Goal: Task Accomplishment & Management: Manage account settings

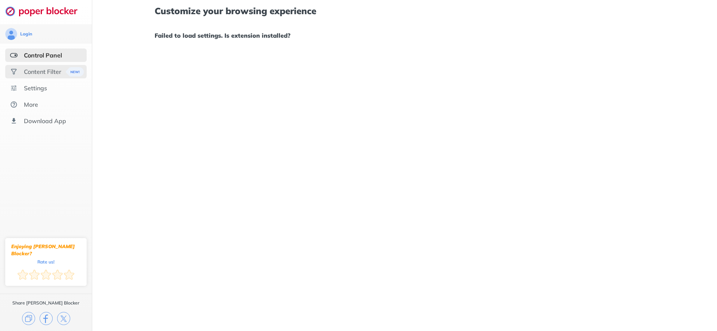
click at [29, 73] on div "Content Filter" at bounding box center [42, 71] width 37 height 7
click at [34, 93] on div at bounding box center [358, 165] width 717 height 331
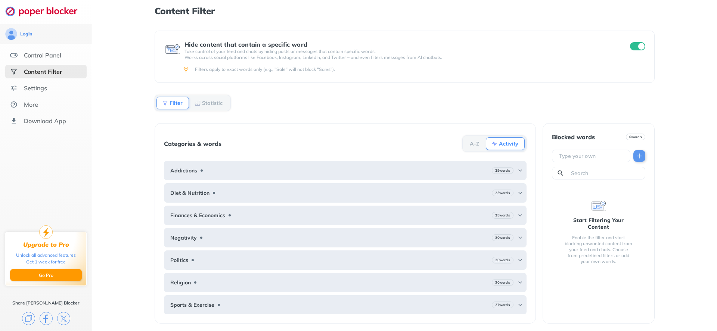
click at [40, 90] on div "Settings" at bounding box center [35, 87] width 23 height 7
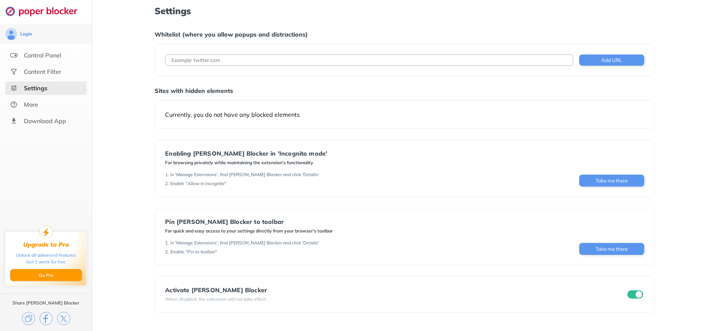
click at [125, 177] on div "Settings Whitelist (where you allow popups and distractions) Add URL Sites with…" at bounding box center [404, 165] width 625 height 331
